Goal: Complete application form

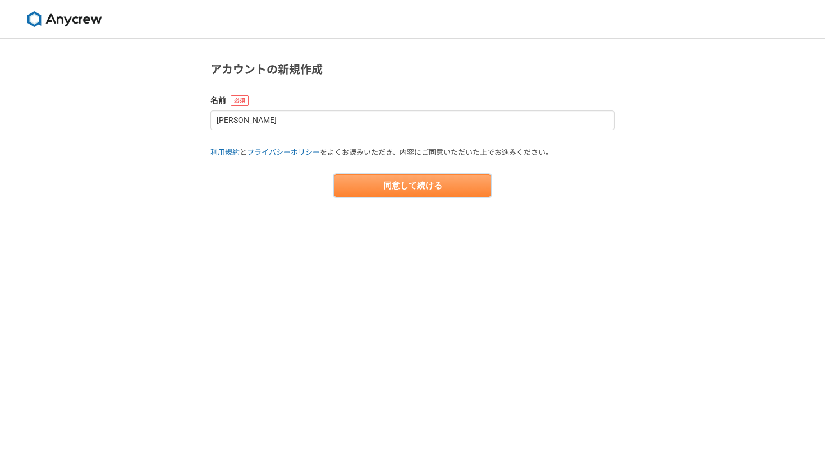
click at [429, 186] on button "同意して続ける" at bounding box center [412, 186] width 157 height 22
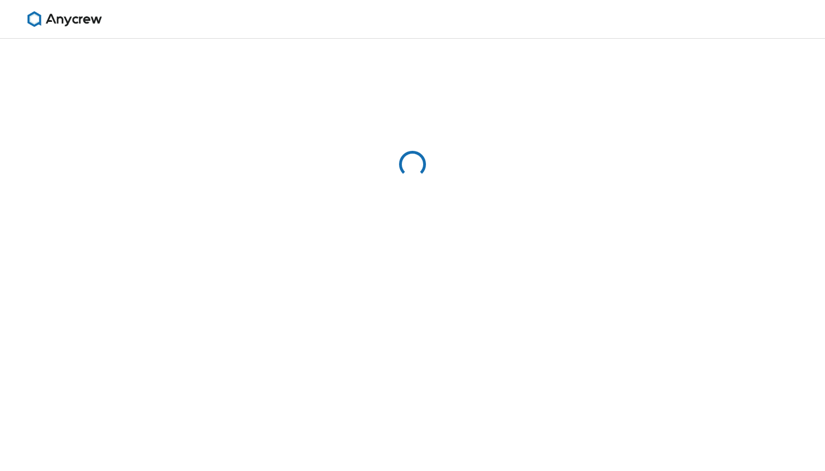
select select "13"
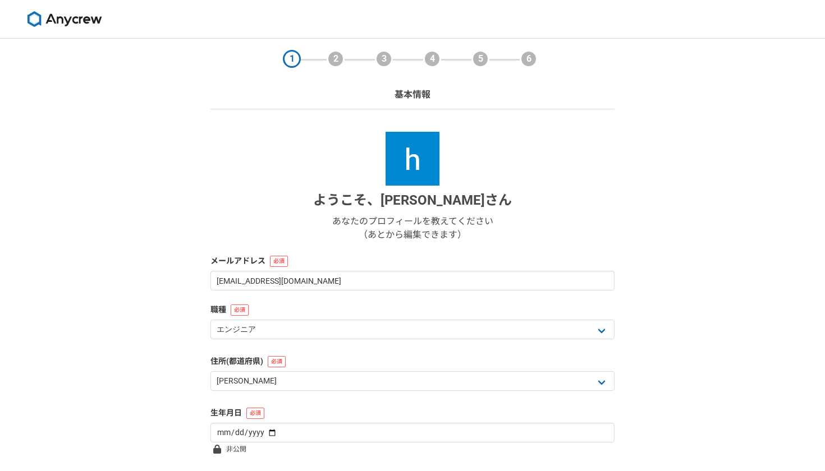
select select "13"
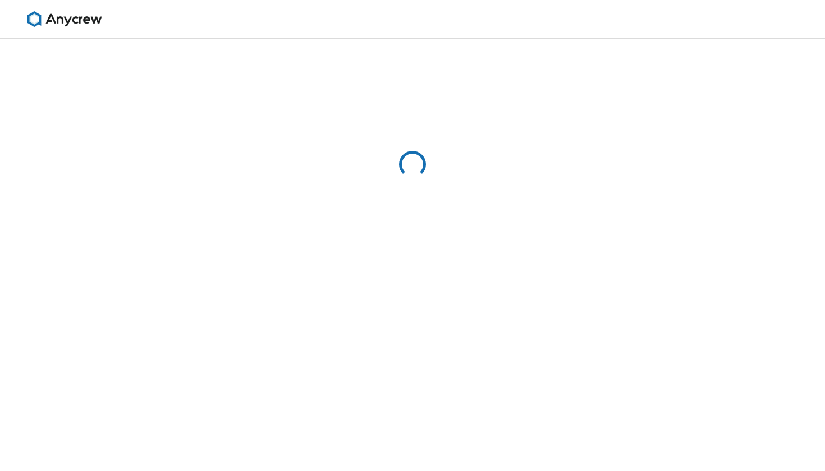
select select "13"
